Goal: Task Accomplishment & Management: Manage account settings

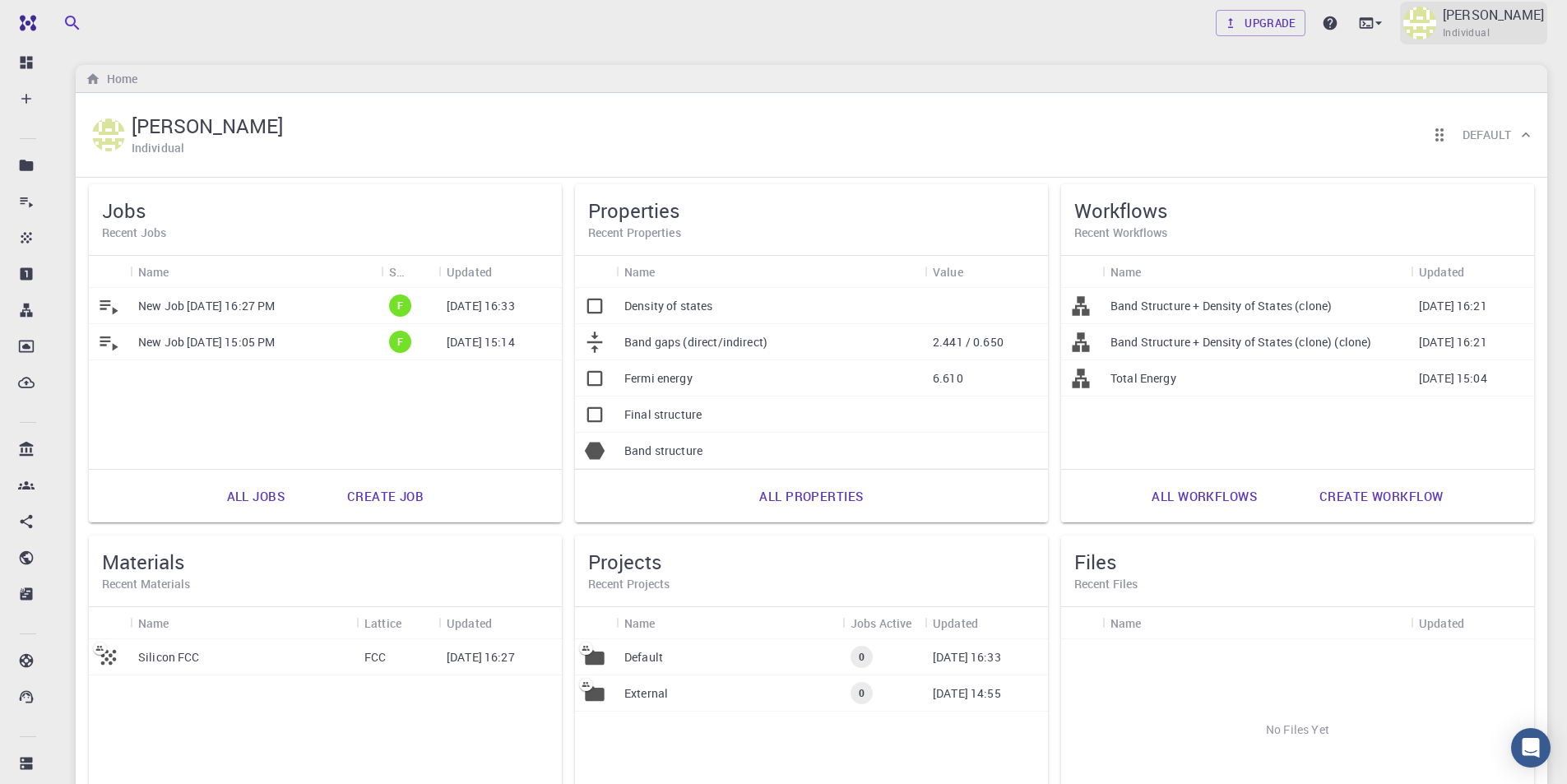
click at [1477, 24] on p "[PERSON_NAME]" at bounding box center [1493, 14] width 101 height 19
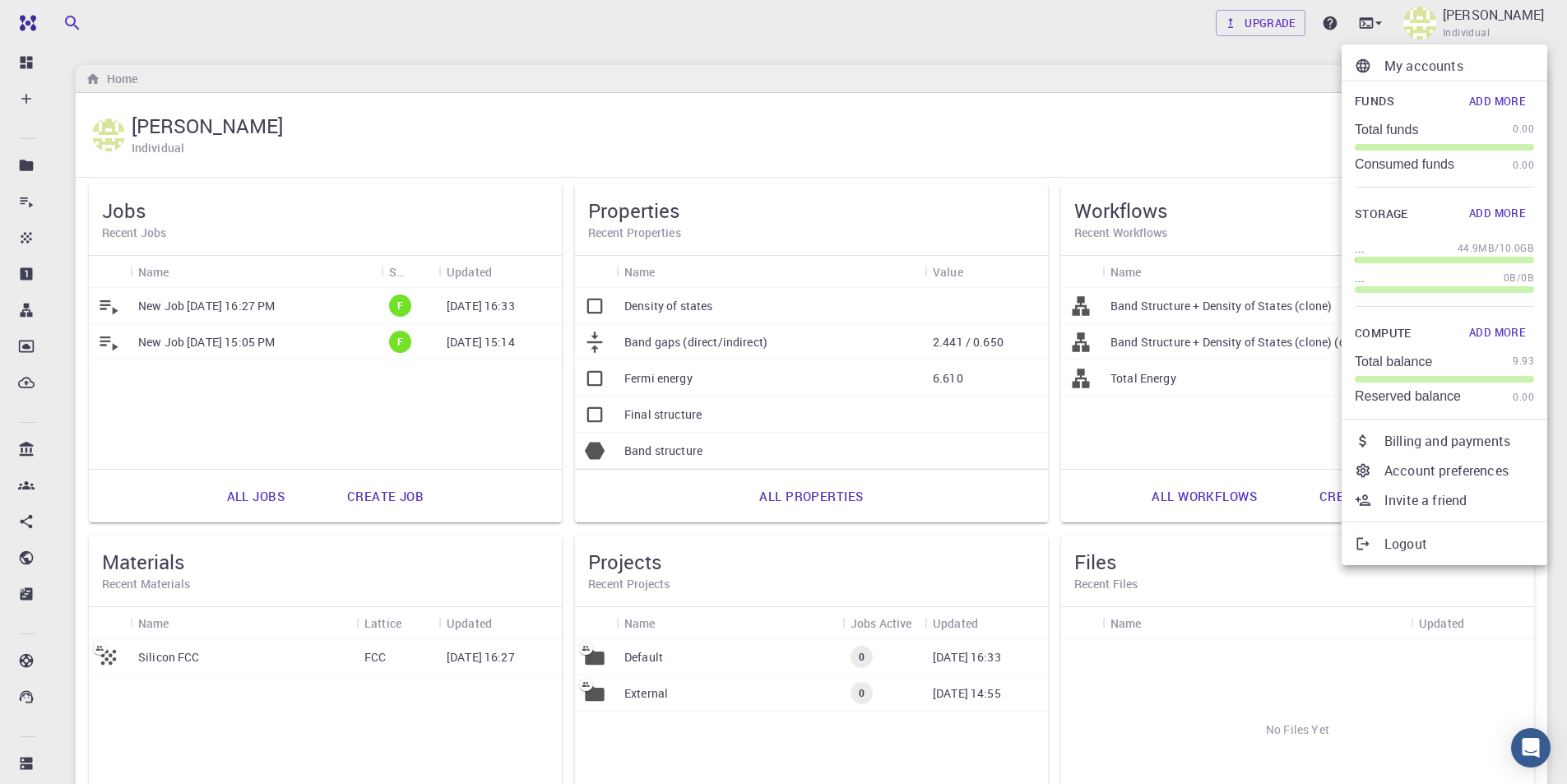
click at [1428, 541] on p "Logout" at bounding box center [1459, 543] width 150 height 19
